Goal: Task Accomplishment & Management: Use online tool/utility

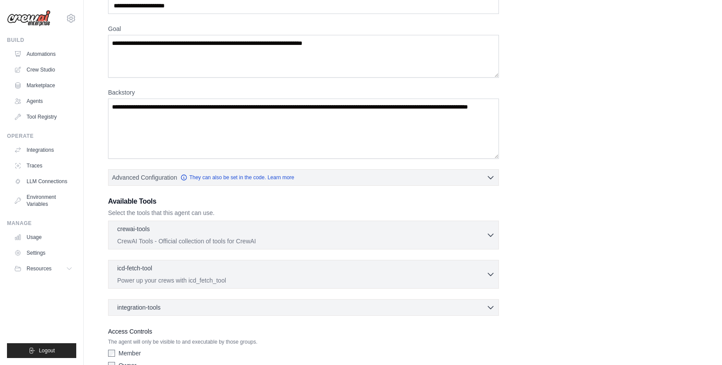
scroll to position [56, 0]
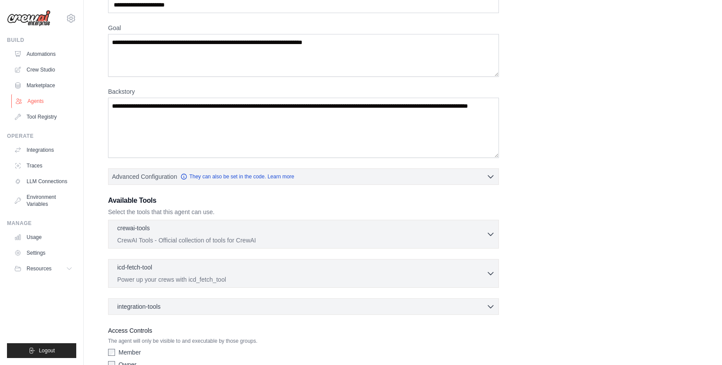
click at [39, 103] on link "Agents" at bounding box center [44, 101] width 66 height 14
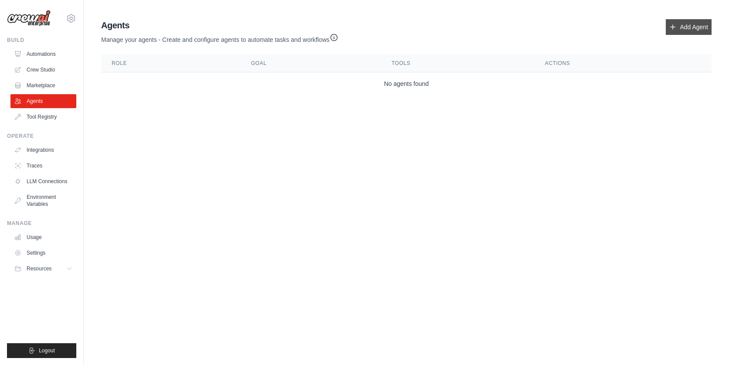
click at [693, 27] on link "Add Agent" at bounding box center [689, 27] width 46 height 16
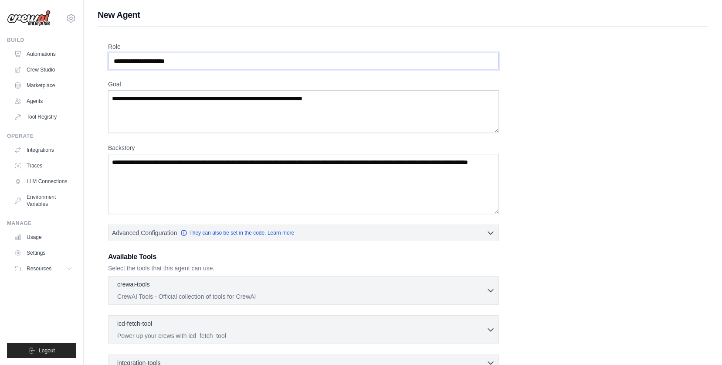
drag, startPoint x: 190, startPoint y: 62, endPoint x: 112, endPoint y: 59, distance: 77.2
click at [112, 59] on input "Role" at bounding box center [303, 61] width 391 height 17
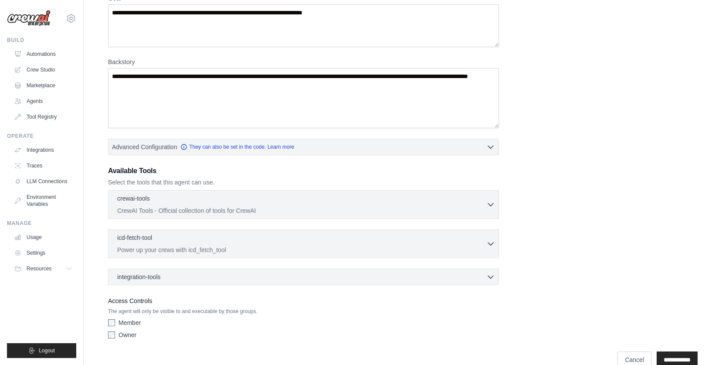
scroll to position [103, 0]
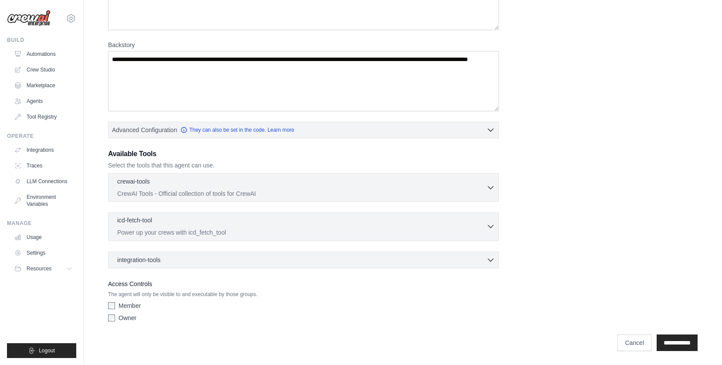
click at [328, 218] on div "icd-fetch-tool 0 selected" at bounding box center [301, 221] width 369 height 10
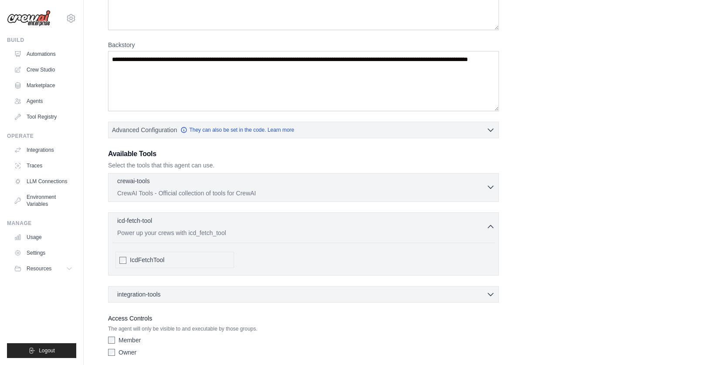
click at [331, 183] on div "crewai-tools 0 selected" at bounding box center [301, 182] width 369 height 10
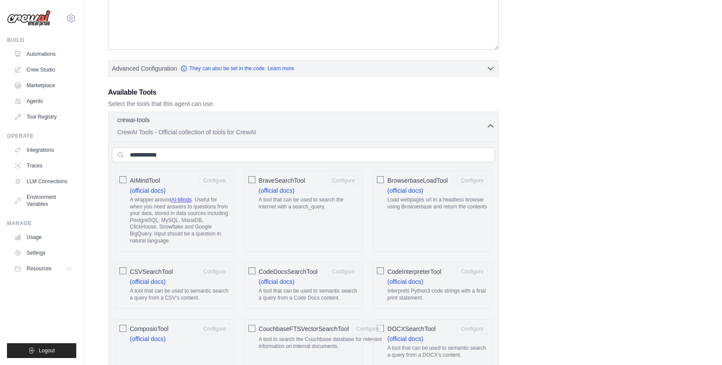
scroll to position [122, 0]
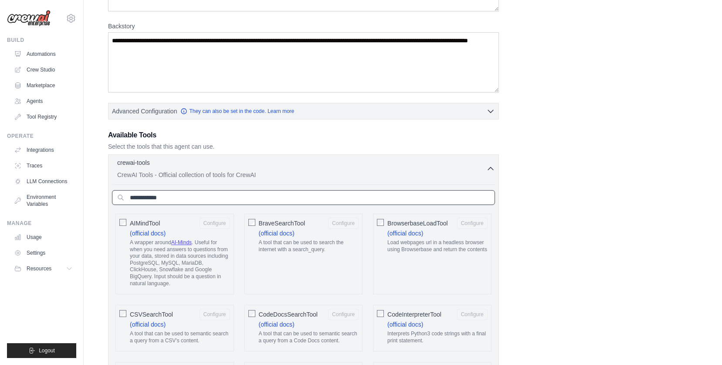
click at [447, 194] on input "text" at bounding box center [303, 197] width 383 height 15
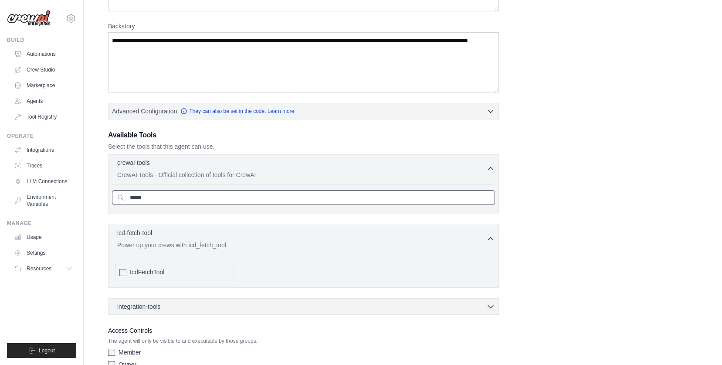
type input "*****"
click at [681, 236] on div "Role Goal Backstory Advanced Configuration They can also be set in the code. Le…" at bounding box center [403, 147] width 590 height 452
click at [44, 71] on link "Crew Studio" at bounding box center [44, 70] width 66 height 14
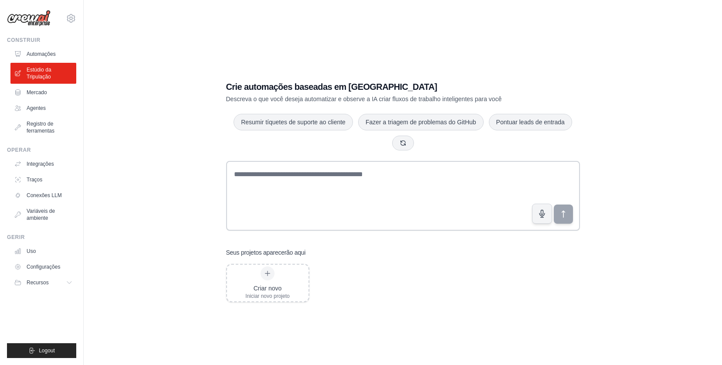
click at [505, 37] on div "Crie automações baseadas em IA Descreva o que você deseja automatizar e observe…" at bounding box center [403, 191] width 611 height 365
